Goal: Task Accomplishment & Management: Complete application form

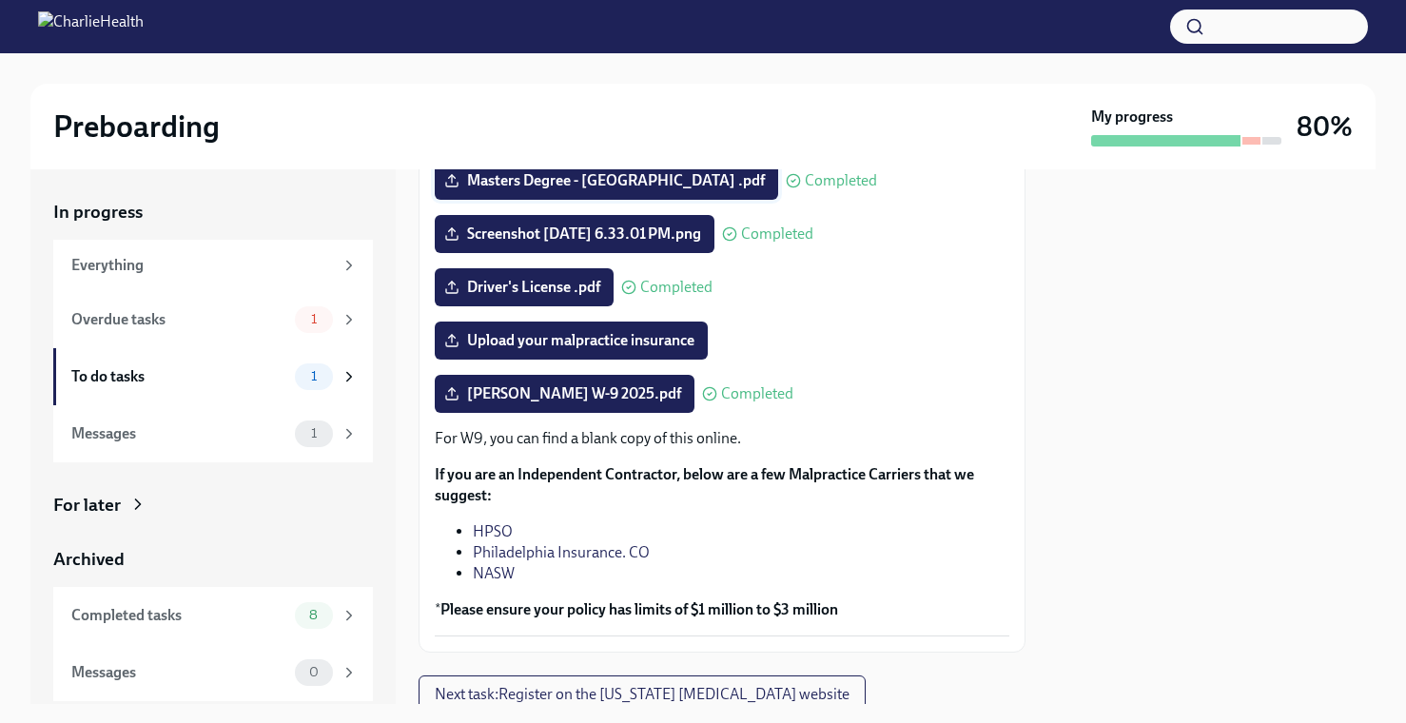
scroll to position [427, 0]
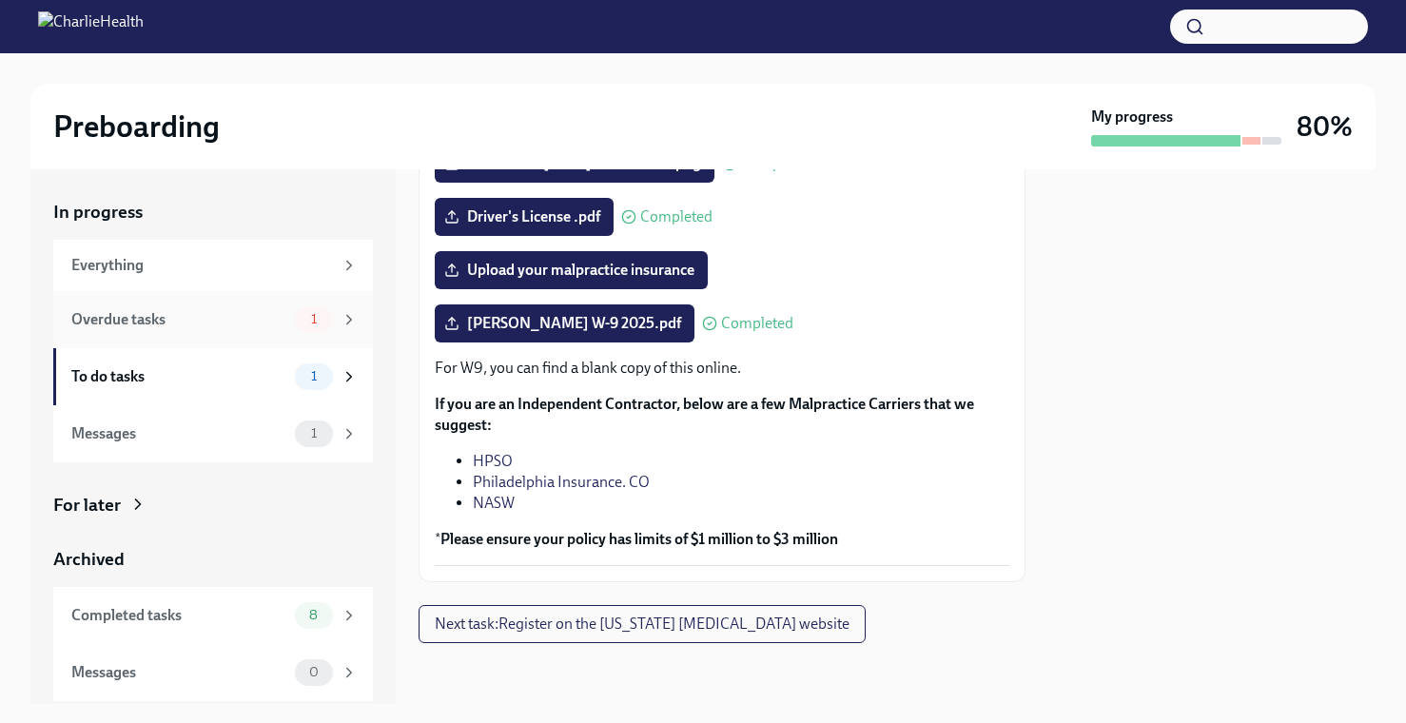
click at [271, 306] on div "Overdue tasks 1" at bounding box center [214, 319] width 286 height 27
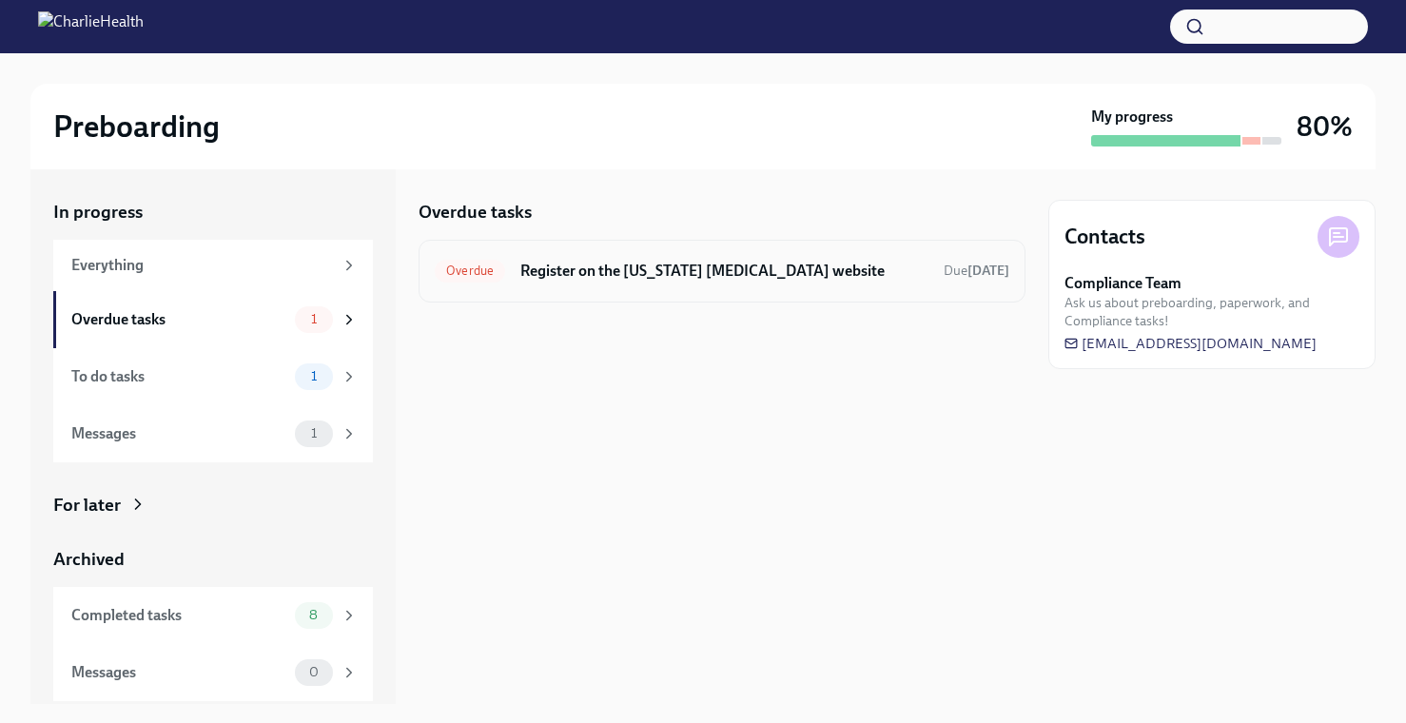
click at [704, 278] on h6 "Register on the Pennsylvania Child Abuse website" at bounding box center [724, 271] width 408 height 21
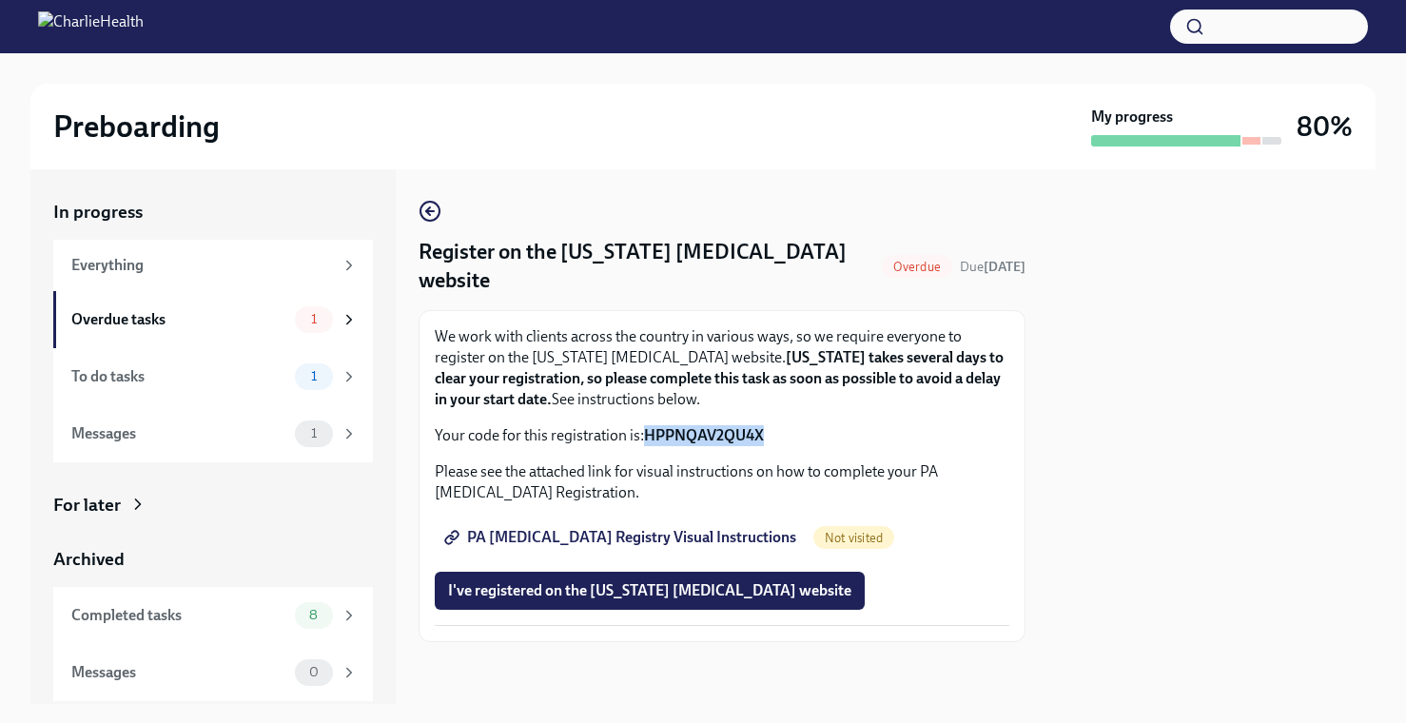
drag, startPoint x: 779, startPoint y: 439, endPoint x: 645, endPoint y: 438, distance: 134.1
click at [645, 438] on p "Your code for this registration is: HPPNQAV2QU4X" at bounding box center [722, 435] width 574 height 21
copy strong "HPPNQAV2QU4X"
click at [667, 589] on span "I've registered on the Pennsylvania Child Abuse website" at bounding box center [649, 590] width 403 height 19
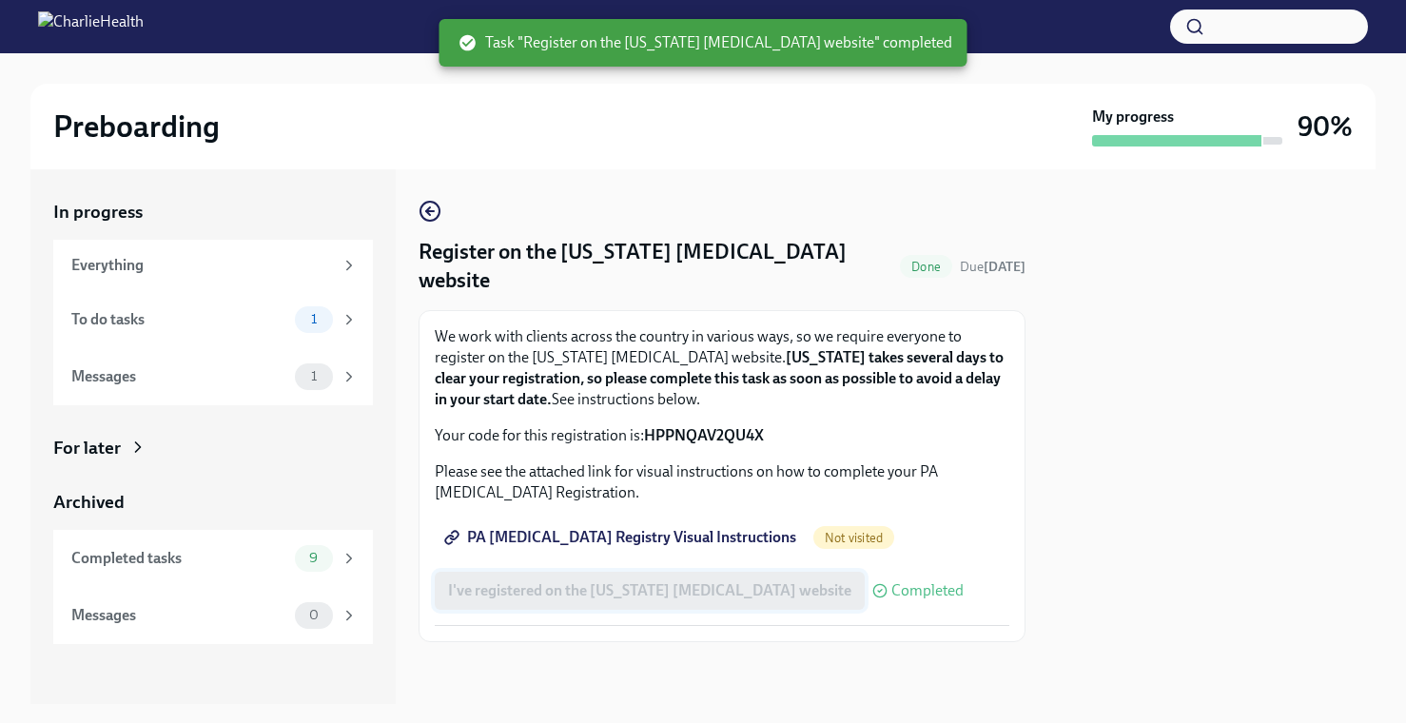
click at [667, 589] on div "I've registered on the Pennsylvania Child Abuse website Completed" at bounding box center [699, 591] width 529 height 38
click at [872, 584] on icon at bounding box center [879, 590] width 15 height 15
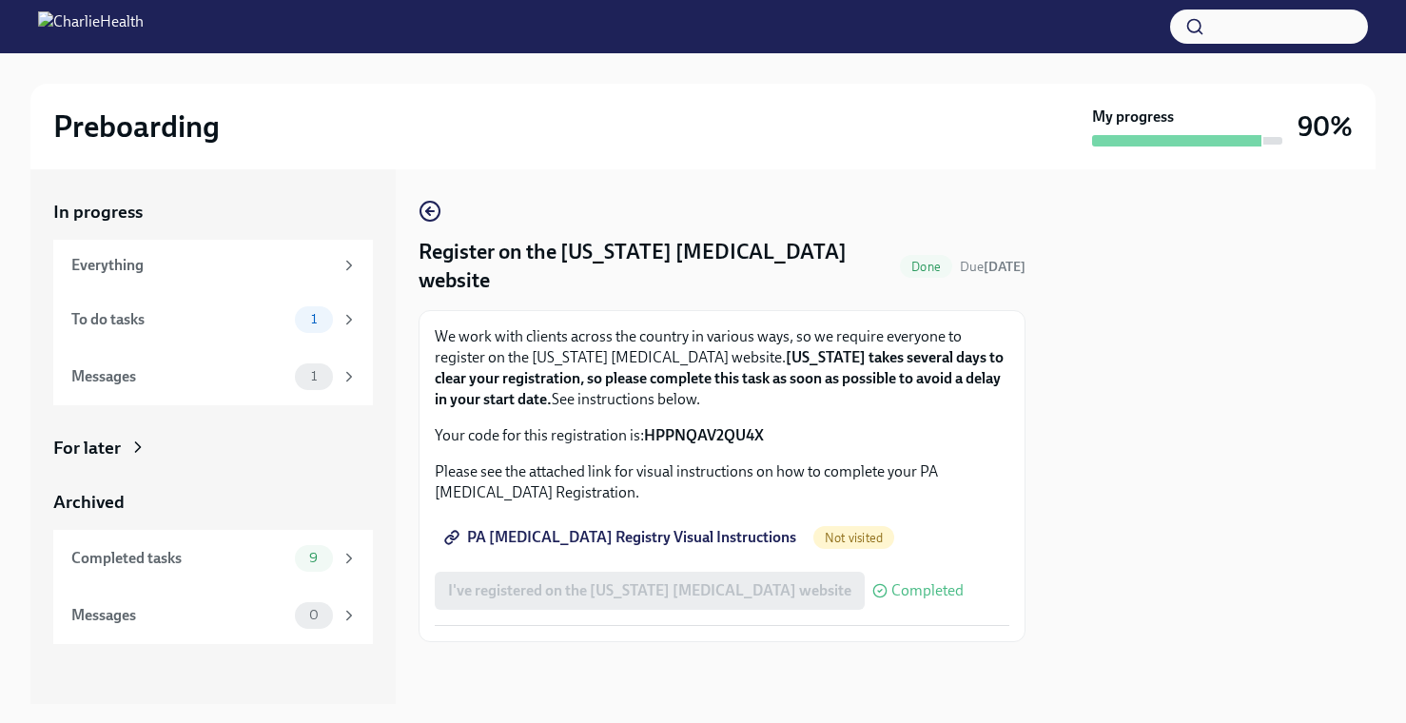
click at [721, 539] on span "PA Child Abuse Registry Visual Instructions" at bounding box center [622, 537] width 348 height 19
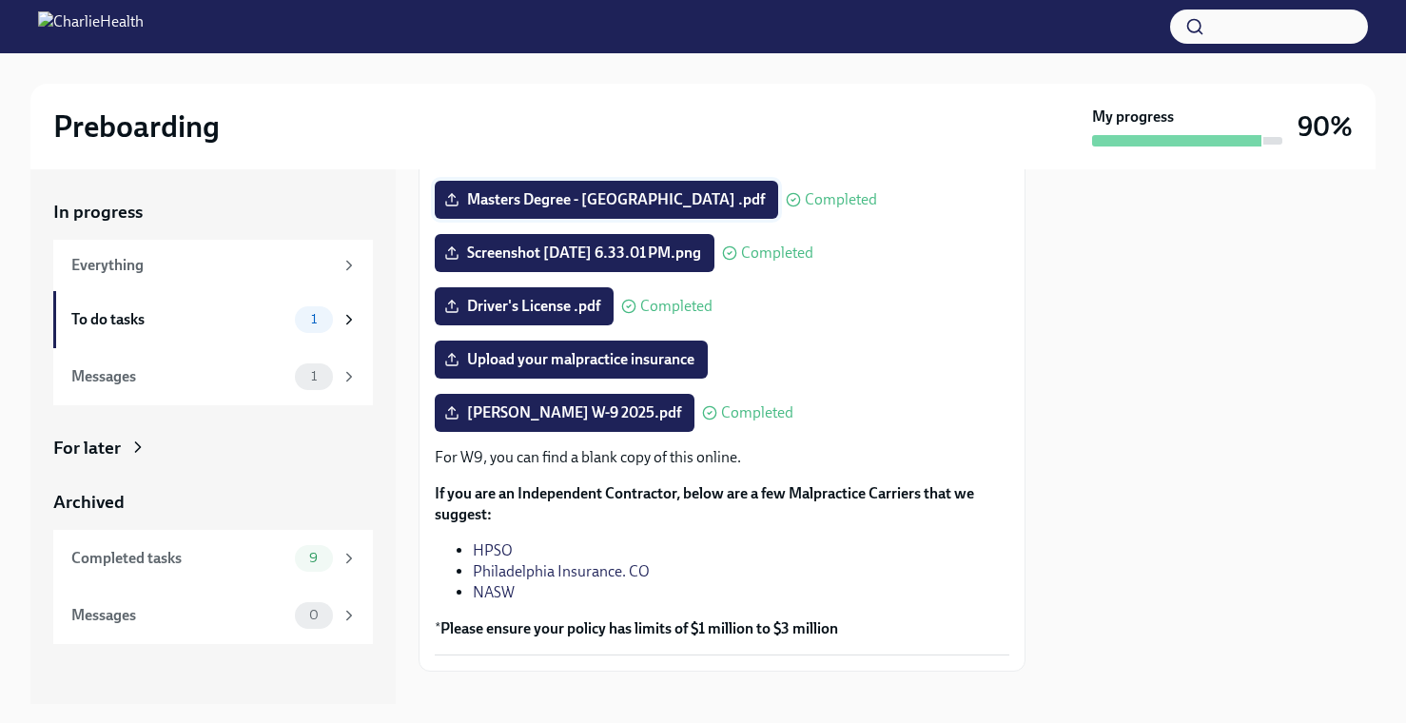
scroll to position [366, 0]
